Goal: Information Seeking & Learning: Learn about a topic

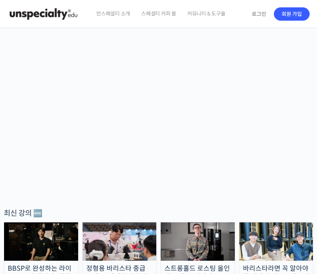
click at [260, 17] on link "로그인" at bounding box center [259, 14] width 23 height 17
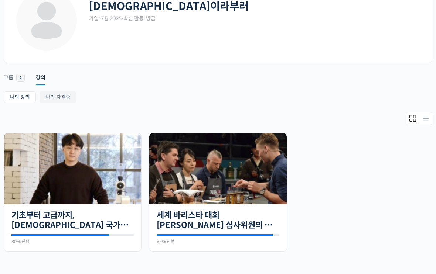
scroll to position [58, 0]
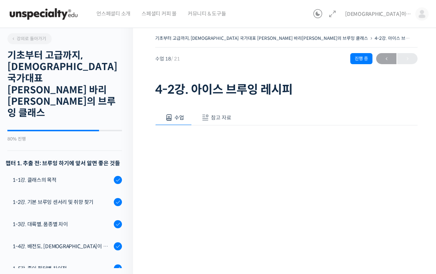
scroll to position [375, 0]
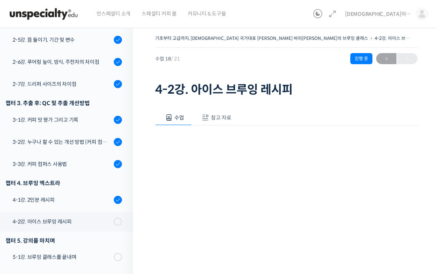
click at [93, 138] on div "3-2강. 누구나 할 수 있는 개선 방법 (커피 컴퍼스)" at bounding box center [62, 142] width 99 height 8
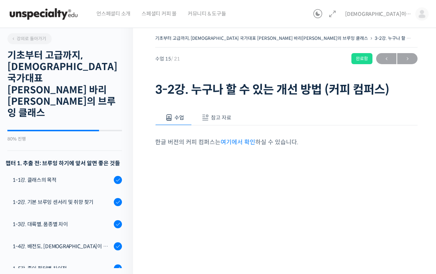
scroll to position [375, 0]
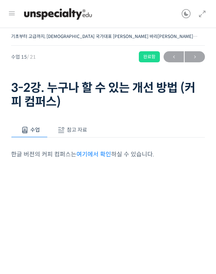
click at [192, 58] on span "→" at bounding box center [195, 57] width 20 height 10
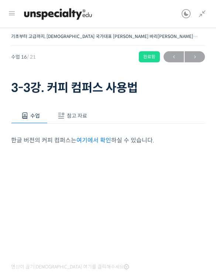
click at [77, 121] on button "참고 자료" at bounding box center [71, 116] width 47 height 16
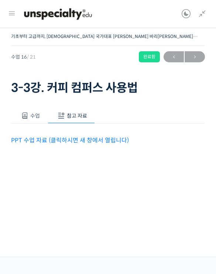
click at [113, 143] on link "PPT 수업 자료 (클릭하시면 새 창에서 열립니다)" at bounding box center [70, 141] width 118 height 8
click at [195, 58] on span "→" at bounding box center [195, 57] width 20 height 10
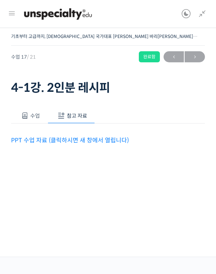
click at [87, 142] on link "PPT 수업 자료 (클릭하시면 새 창에서 열립니다)" at bounding box center [70, 141] width 118 height 8
click at [195, 58] on span "→" at bounding box center [195, 57] width 20 height 10
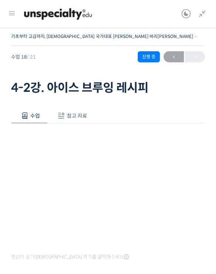
click at [74, 113] on span "참고 자료" at bounding box center [77, 116] width 20 height 7
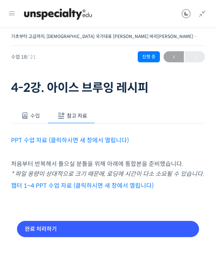
click at [97, 137] on link "PPT 수업 자료 (클릭하시면 새 창에서 열립니다)" at bounding box center [70, 141] width 118 height 8
click at [204, 20] on link at bounding box center [200, 14] width 13 height 28
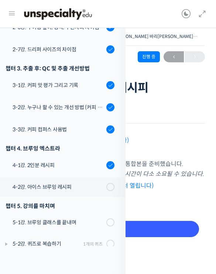
scroll to position [409, 0]
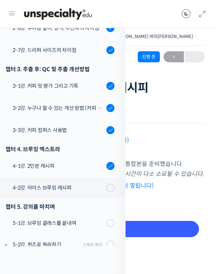
click at [83, 219] on div "5-1강. 브루잉 클래스를 끝내며" at bounding box center [59, 223] width 92 height 8
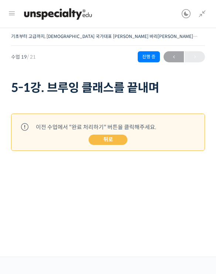
scroll to position [416, 0]
click at [116, 144] on link "뒤로" at bounding box center [108, 140] width 39 height 10
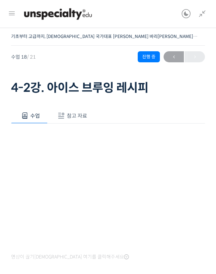
scroll to position [338, 0]
click at [202, 18] on icon at bounding box center [202, 14] width 9 height 9
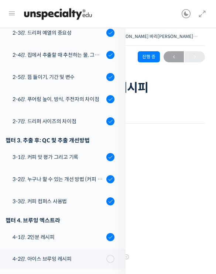
click at [62, 153] on div "3-1강. 커피 맛 평가 그리고 기록" at bounding box center [59, 157] width 92 height 8
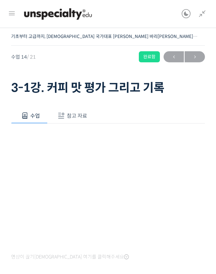
click at [206, 12] on icon at bounding box center [202, 14] width 9 height 9
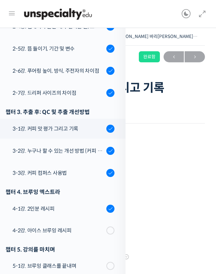
click at [206, 11] on icon at bounding box center [202, 14] width 9 height 9
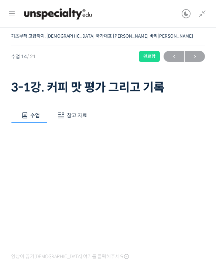
scroll to position [0, 0]
click at [197, 56] on span "→" at bounding box center [195, 57] width 20 height 10
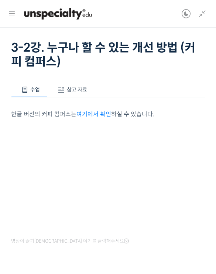
scroll to position [45, 0]
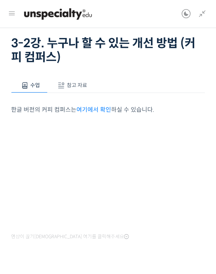
click at [101, 112] on link "여기에서 확인" at bounding box center [93, 110] width 35 height 8
click at [41, 107] on p "한글 버전의 커피 컴퍼스는 여기에서 확인 하실 수 있습니다." at bounding box center [108, 110] width 194 height 10
click at [89, 109] on link "여기에서 확인" at bounding box center [93, 110] width 35 height 8
click at [195, 12] on link at bounding box center [200, 14] width 13 height 28
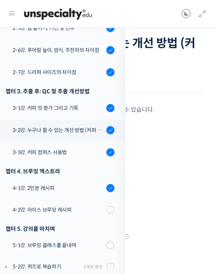
click at [81, 148] on div "3-3강. 커피 컴퍼스 사용법" at bounding box center [59, 152] width 92 height 8
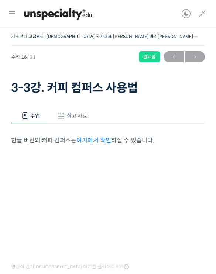
scroll to position [357, 0]
click at [107, 138] on link "여기에서 확인" at bounding box center [93, 141] width 35 height 8
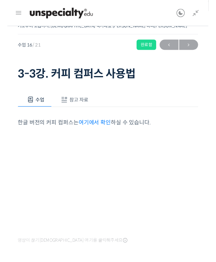
scroll to position [0, 0]
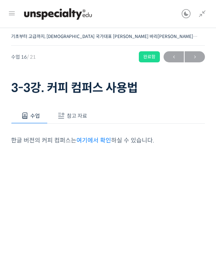
click at [200, 58] on span "→" at bounding box center [195, 57] width 20 height 10
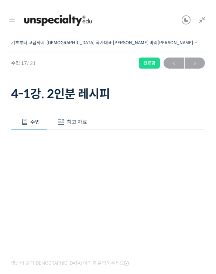
scroll to position [366, 0]
